Goal: Find specific page/section: Find specific page/section

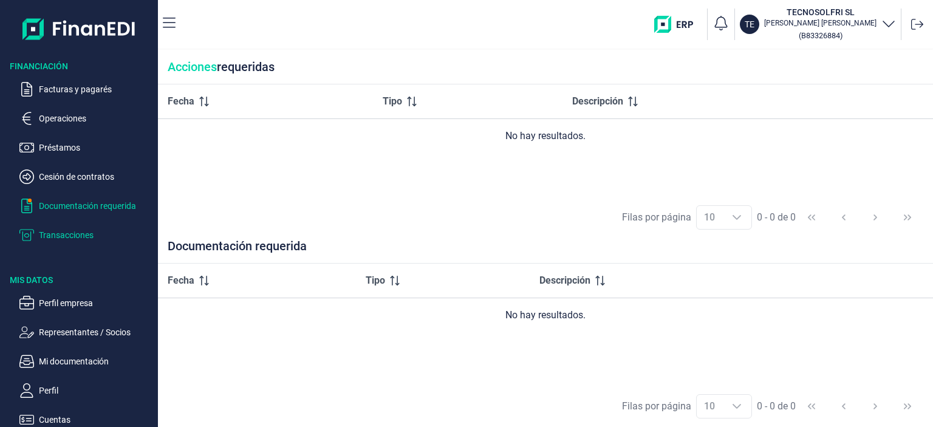
click at [51, 238] on p "Transacciones" at bounding box center [96, 235] width 114 height 15
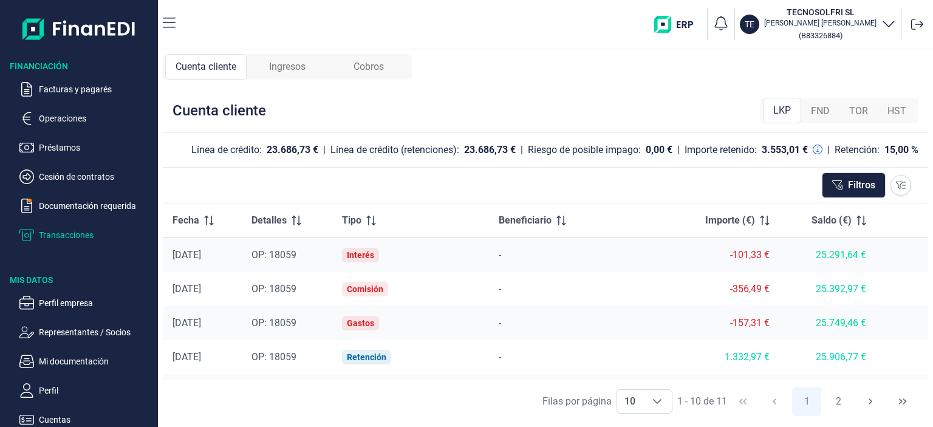
click at [294, 62] on span "Ingresos" at bounding box center [287, 67] width 36 height 15
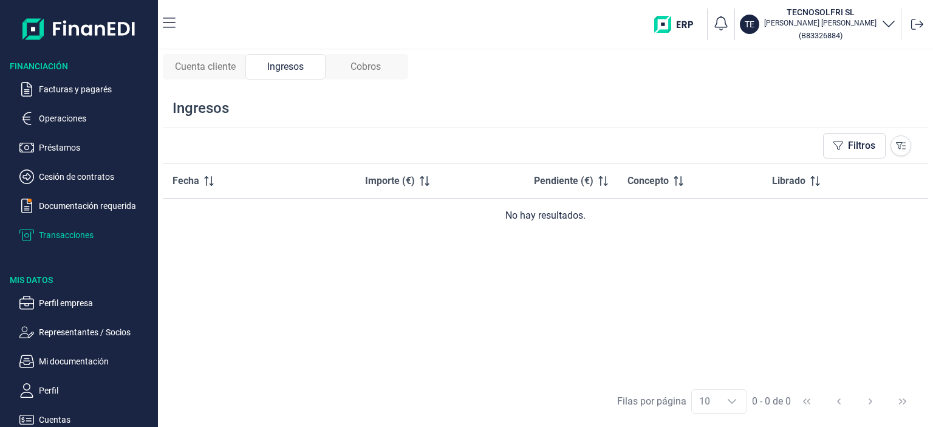
click at [215, 61] on span "Cuenta cliente" at bounding box center [205, 67] width 61 height 15
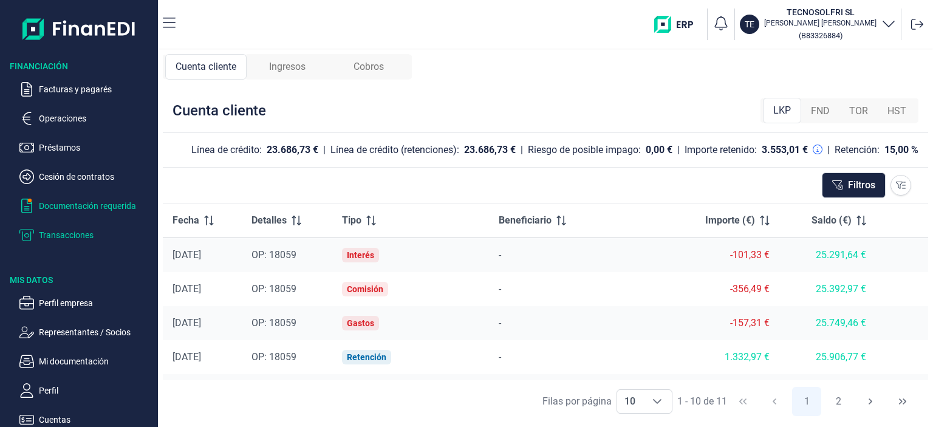
click at [50, 209] on p "Documentación requerida" at bounding box center [96, 206] width 114 height 15
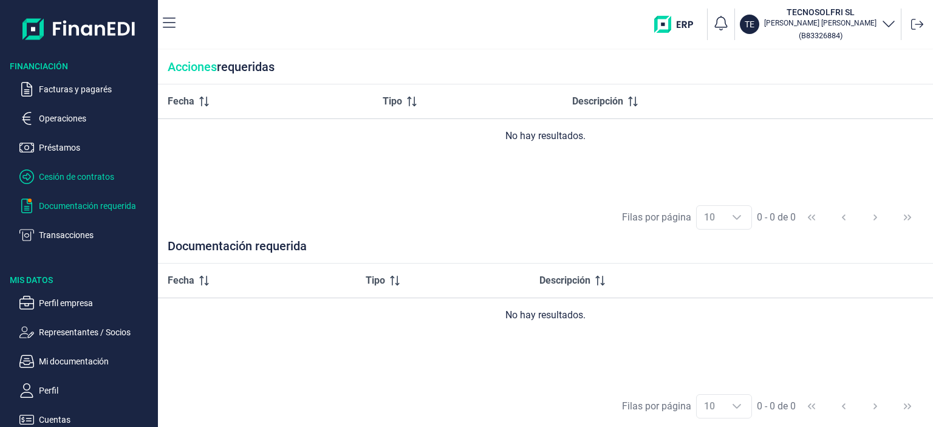
click at [50, 176] on p "Cesión de contratos" at bounding box center [96, 176] width 114 height 15
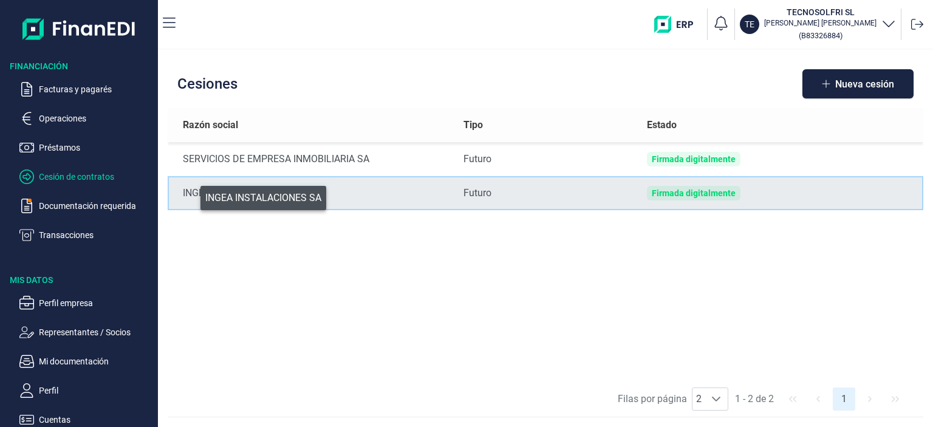
click at [192, 195] on div "INGEA INSTALACIONES SA" at bounding box center [313, 193] width 261 height 15
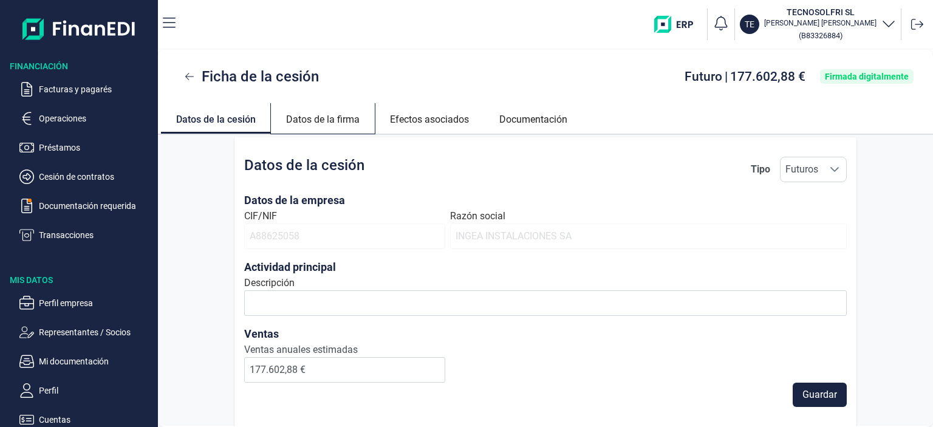
click at [336, 118] on link "Datos de la firma" at bounding box center [323, 117] width 104 height 29
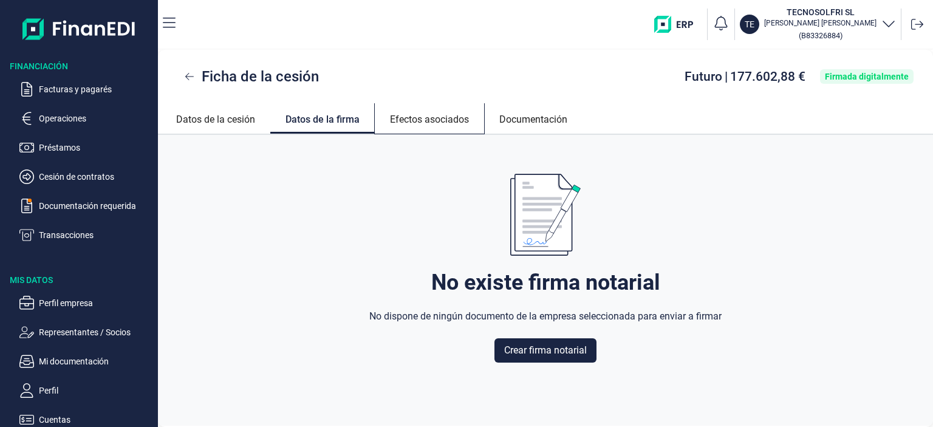
click at [400, 119] on link "Efectos asociados" at bounding box center [429, 117] width 109 height 29
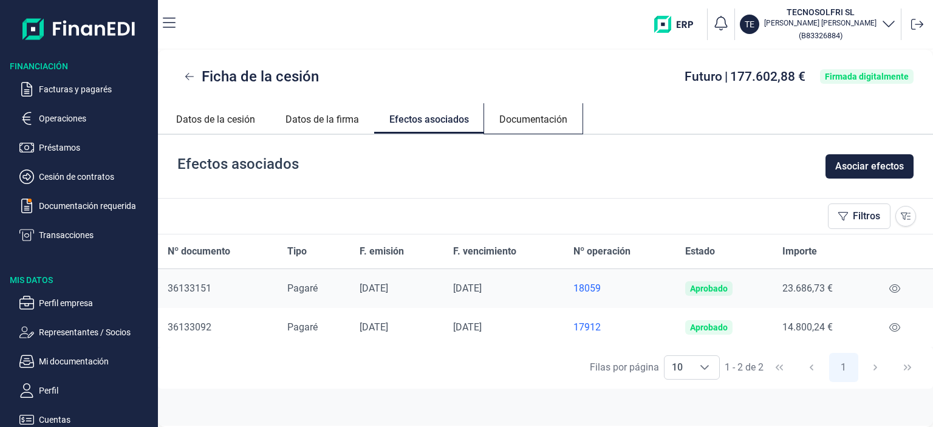
click at [530, 115] on link "Documentación" at bounding box center [533, 117] width 98 height 29
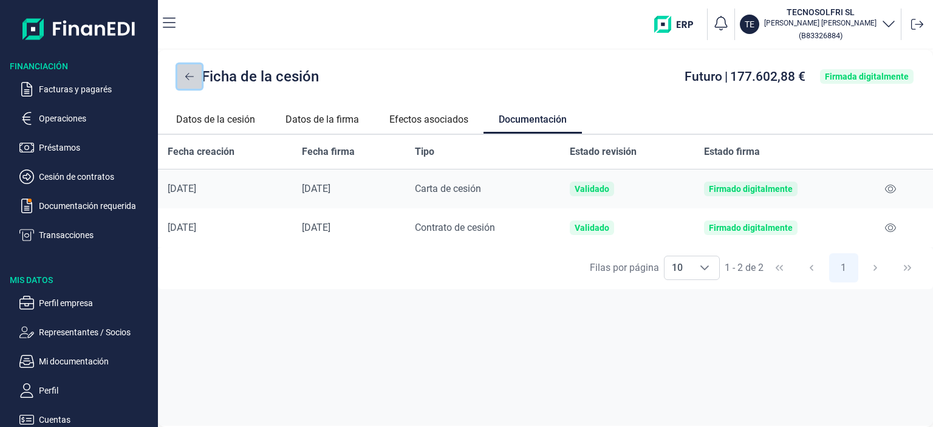
click at [183, 77] on button at bounding box center [189, 76] width 24 height 24
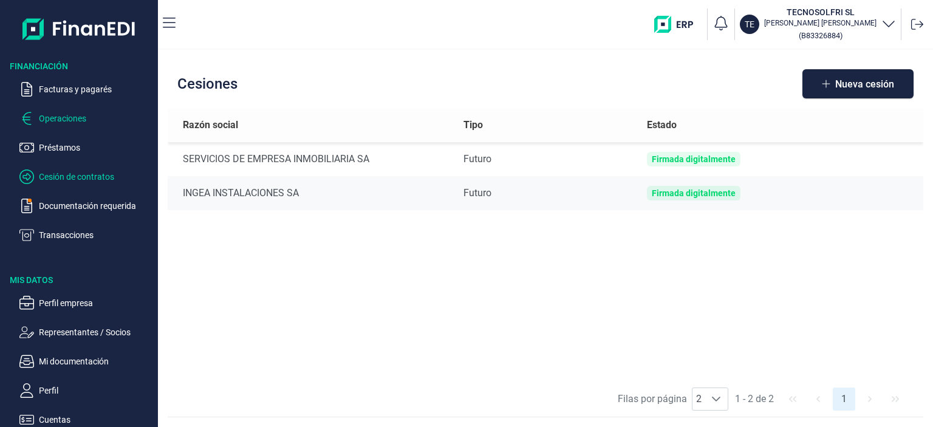
click at [50, 122] on p "Operaciones" at bounding box center [96, 118] width 114 height 15
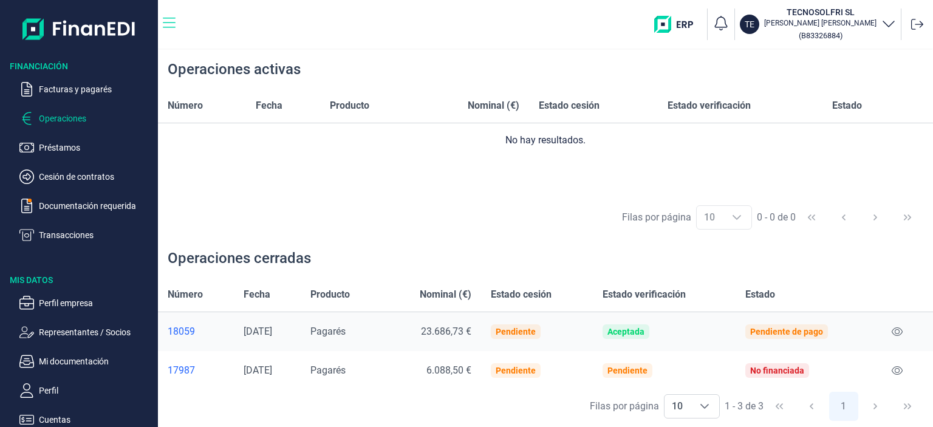
click at [168, 19] on icon "button" at bounding box center [169, 23] width 13 height 15
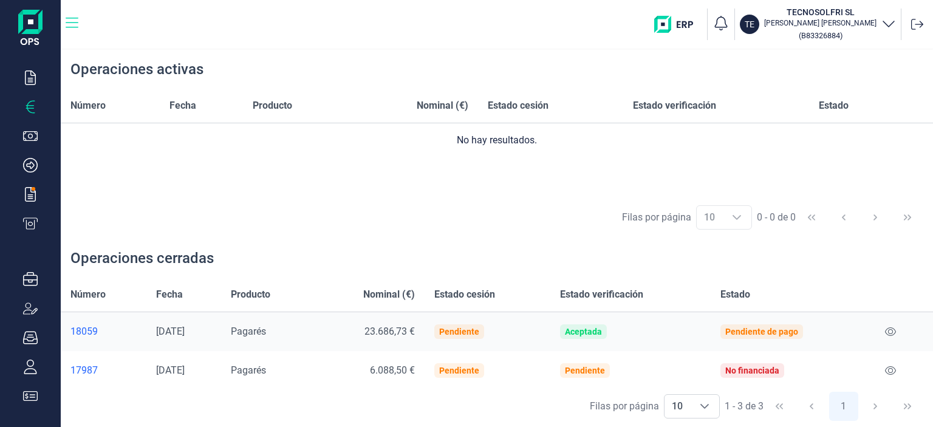
click at [74, 21] on icon "button" at bounding box center [72, 23] width 13 height 15
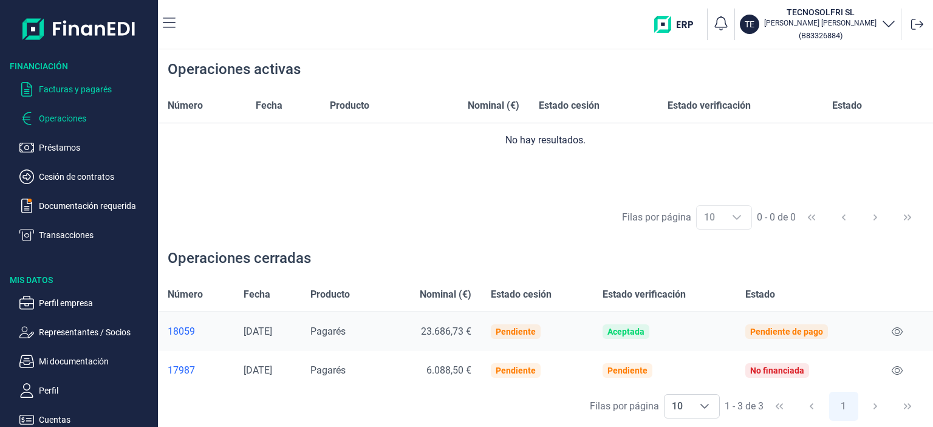
click at [75, 94] on p "Facturas y pagarés" at bounding box center [96, 89] width 114 height 15
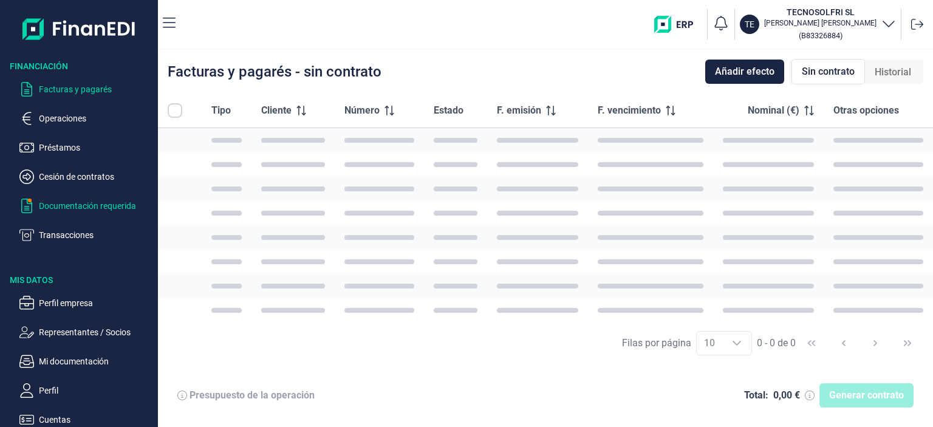
click at [60, 208] on p "Documentación requerida" at bounding box center [96, 206] width 114 height 15
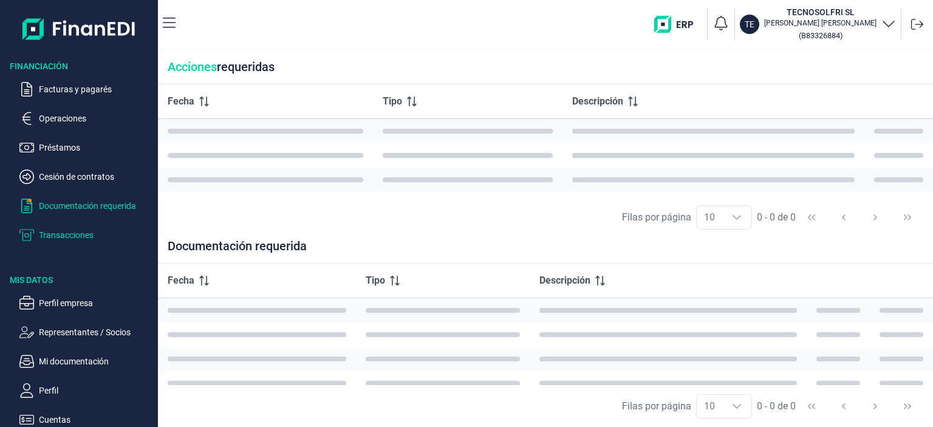
click at [81, 237] on p "Transacciones" at bounding box center [96, 235] width 114 height 15
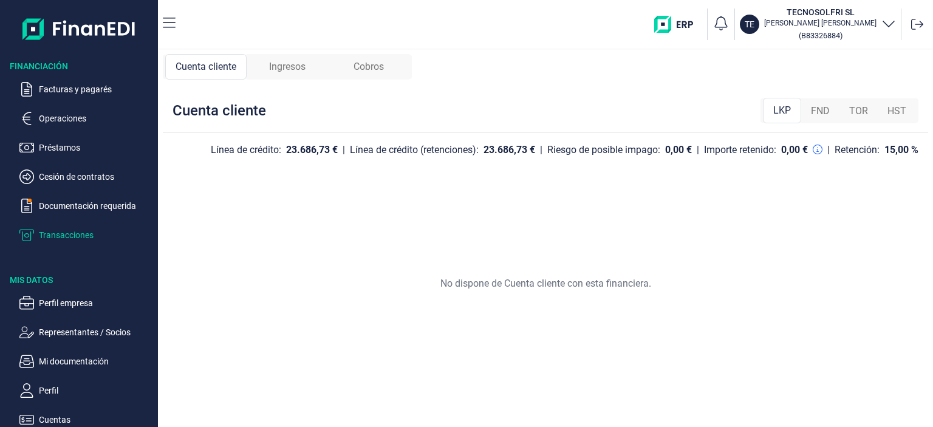
click at [269, 67] on div "Ingresos" at bounding box center [287, 67] width 81 height 26
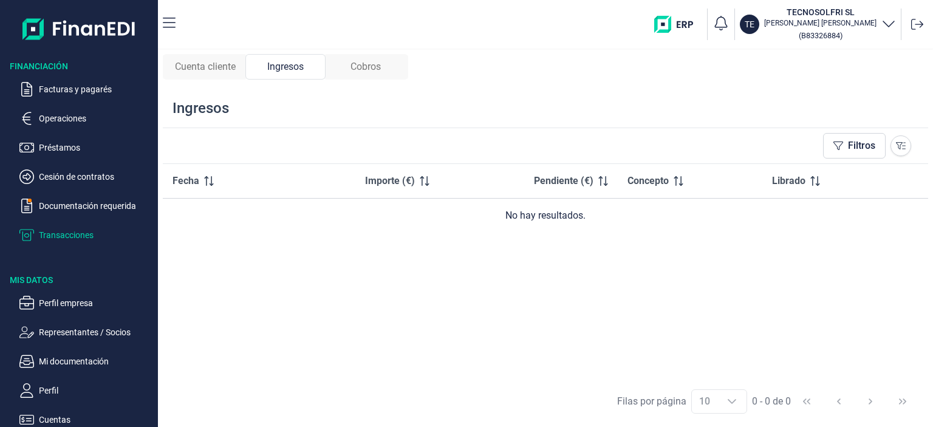
click at [343, 66] on div "Cobros" at bounding box center [366, 67] width 80 height 26
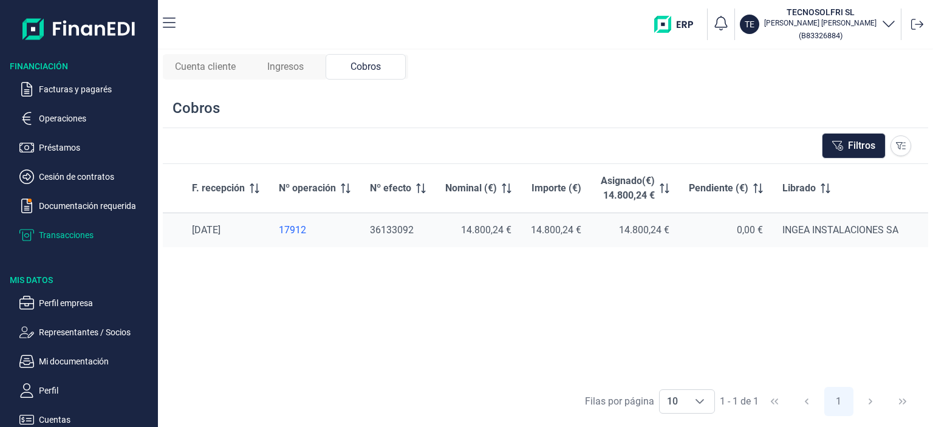
click at [192, 63] on span "Cuenta cliente" at bounding box center [205, 67] width 61 height 15
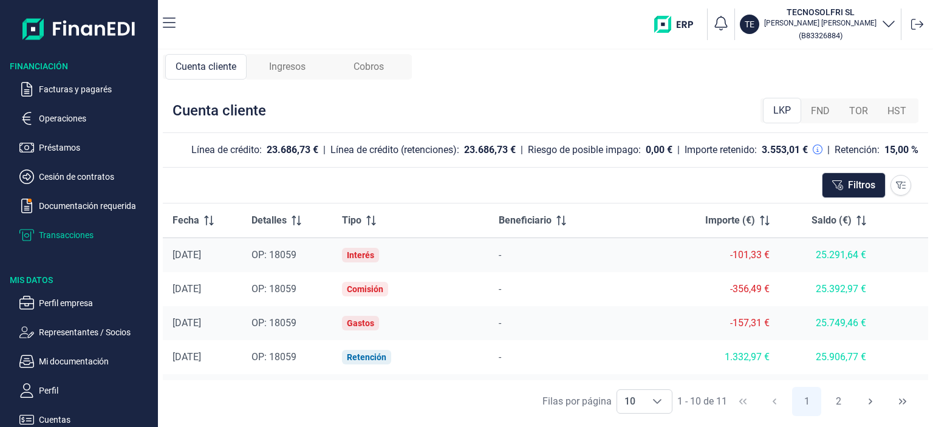
click at [304, 66] on span "Ingresos" at bounding box center [287, 67] width 36 height 15
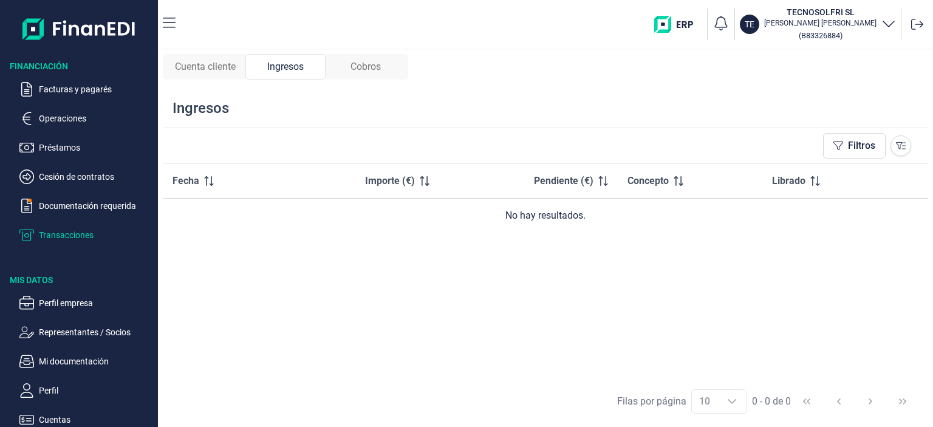
click at [360, 75] on div "Cobros" at bounding box center [366, 67] width 80 height 26
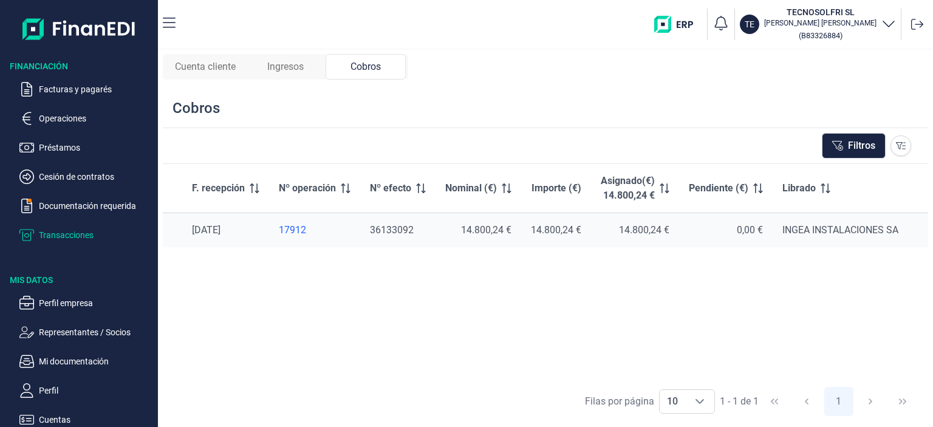
click at [194, 70] on span "Cuenta cliente" at bounding box center [205, 67] width 61 height 15
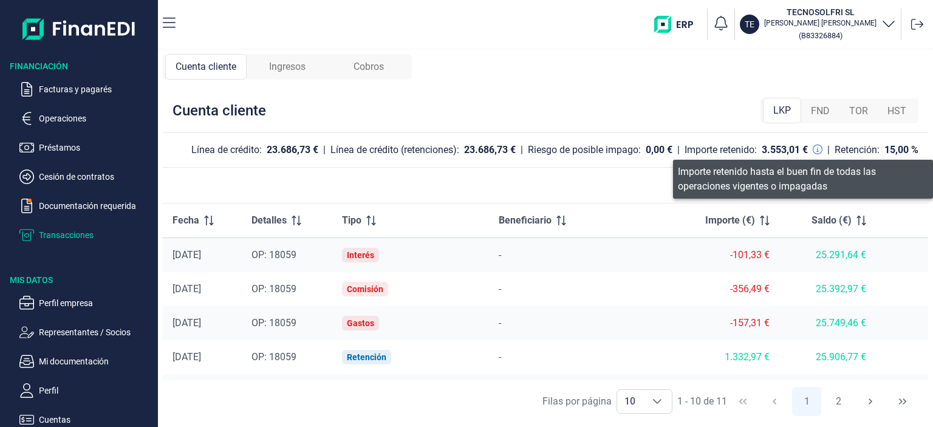
click at [816, 148] on icon at bounding box center [818, 150] width 10 height 10
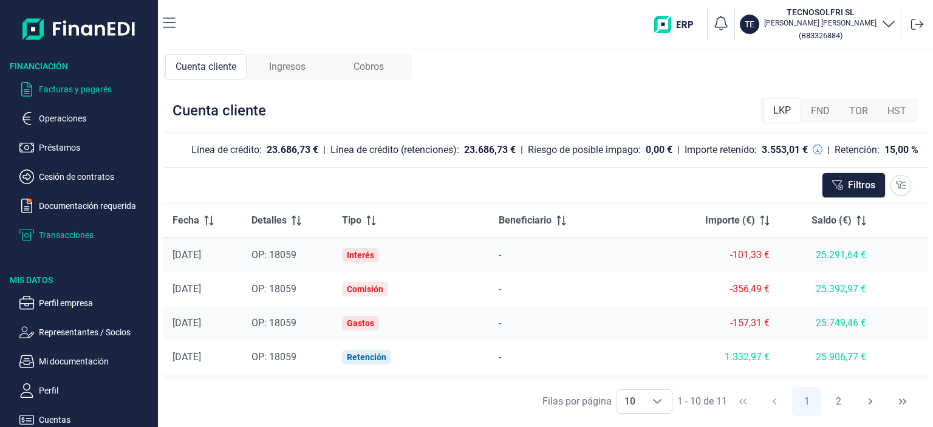
click at [60, 89] on p "Facturas y pagarés" at bounding box center [96, 89] width 114 height 15
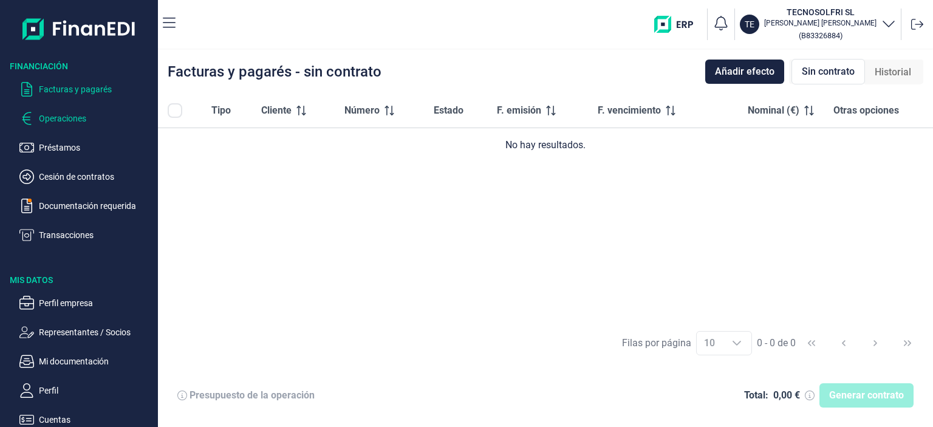
click at [41, 115] on p "Operaciones" at bounding box center [96, 118] width 114 height 15
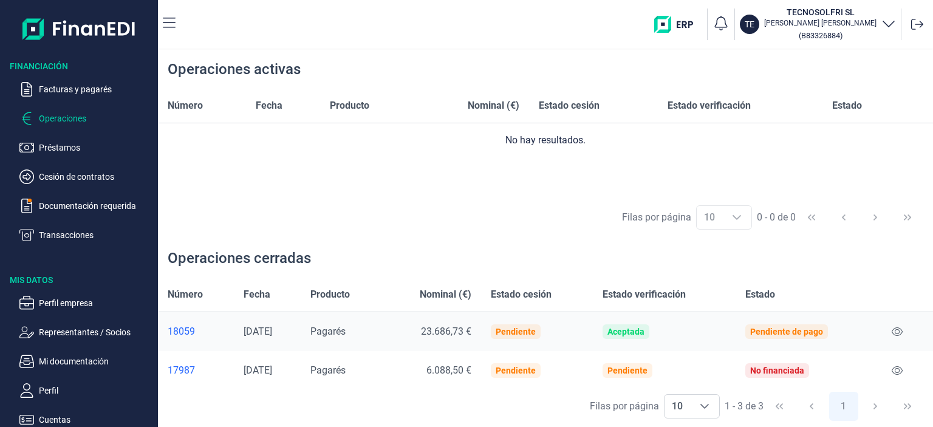
click at [188, 332] on div "18059" at bounding box center [196, 332] width 56 height 12
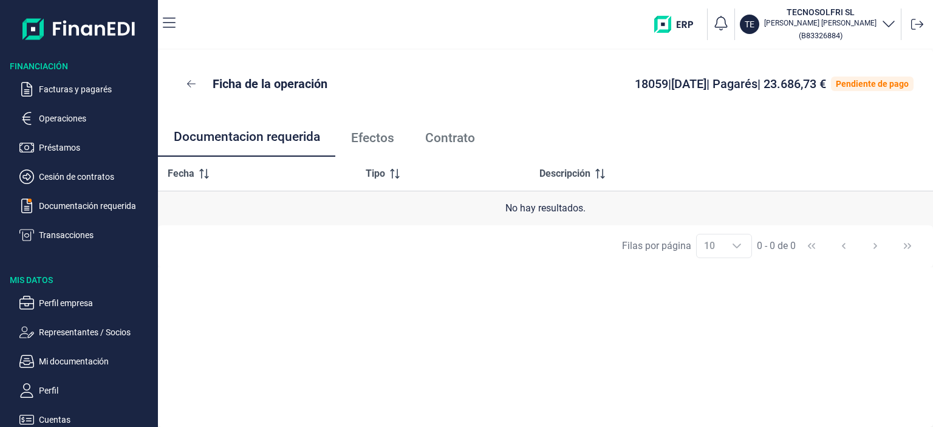
click at [362, 144] on span "Efectos" at bounding box center [372, 138] width 43 height 13
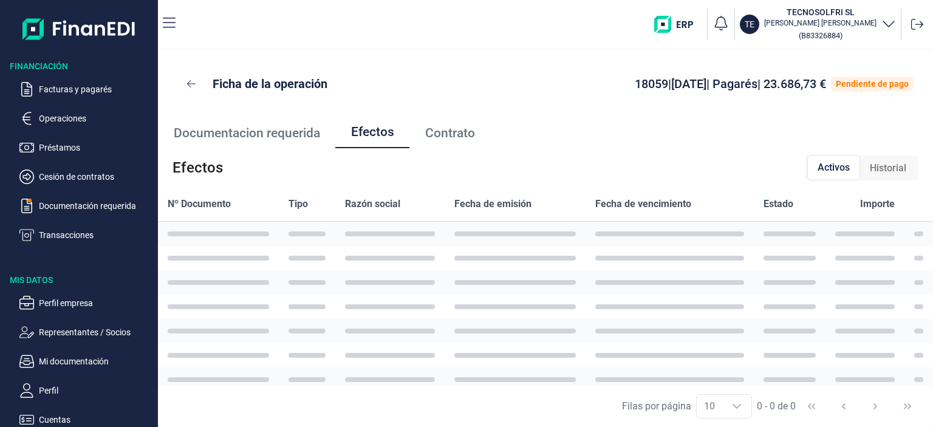
click at [298, 136] on span "Documentacion requerida" at bounding box center [247, 133] width 146 height 13
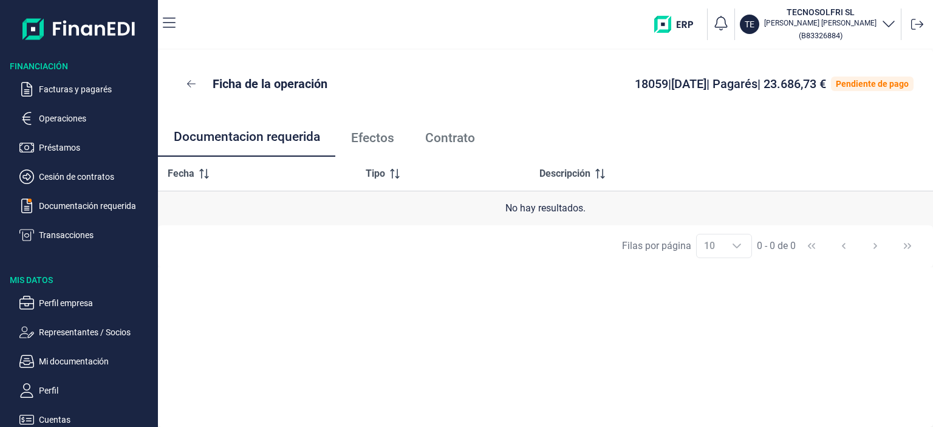
click at [380, 138] on span "Efectos" at bounding box center [372, 138] width 43 height 13
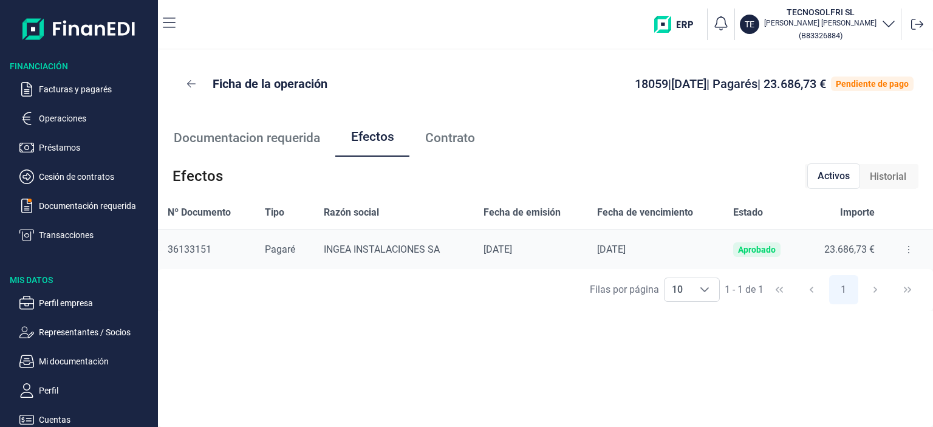
click at [908, 247] on icon at bounding box center [909, 250] width 2 height 10
click at [447, 142] on span "Contrato" at bounding box center [450, 138] width 50 height 13
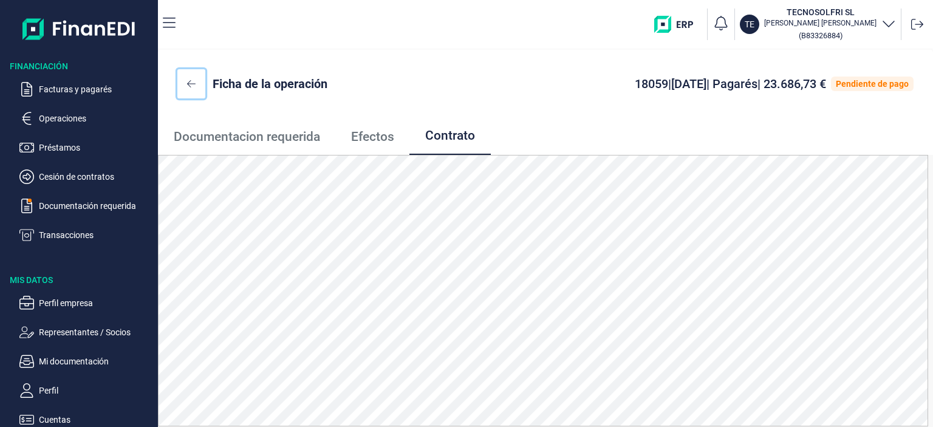
click at [196, 84] on button at bounding box center [191, 83] width 28 height 29
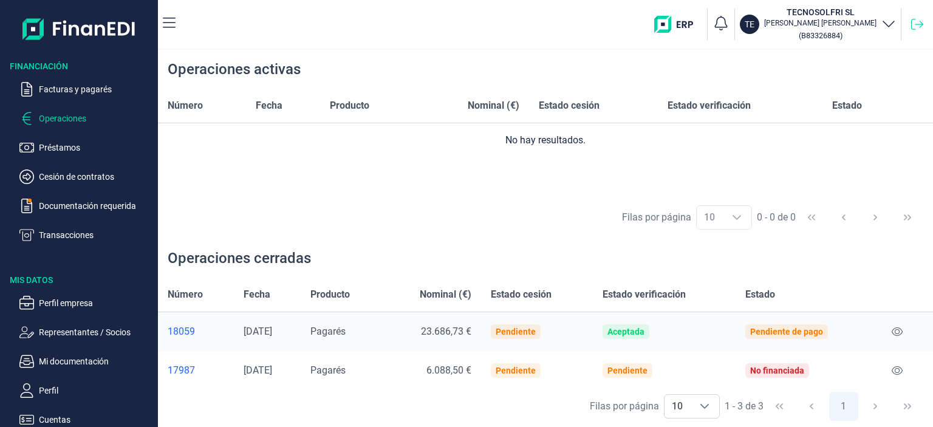
click at [918, 27] on icon at bounding box center [917, 24] width 12 height 12
